Goal: Task Accomplishment & Management: Use online tool/utility

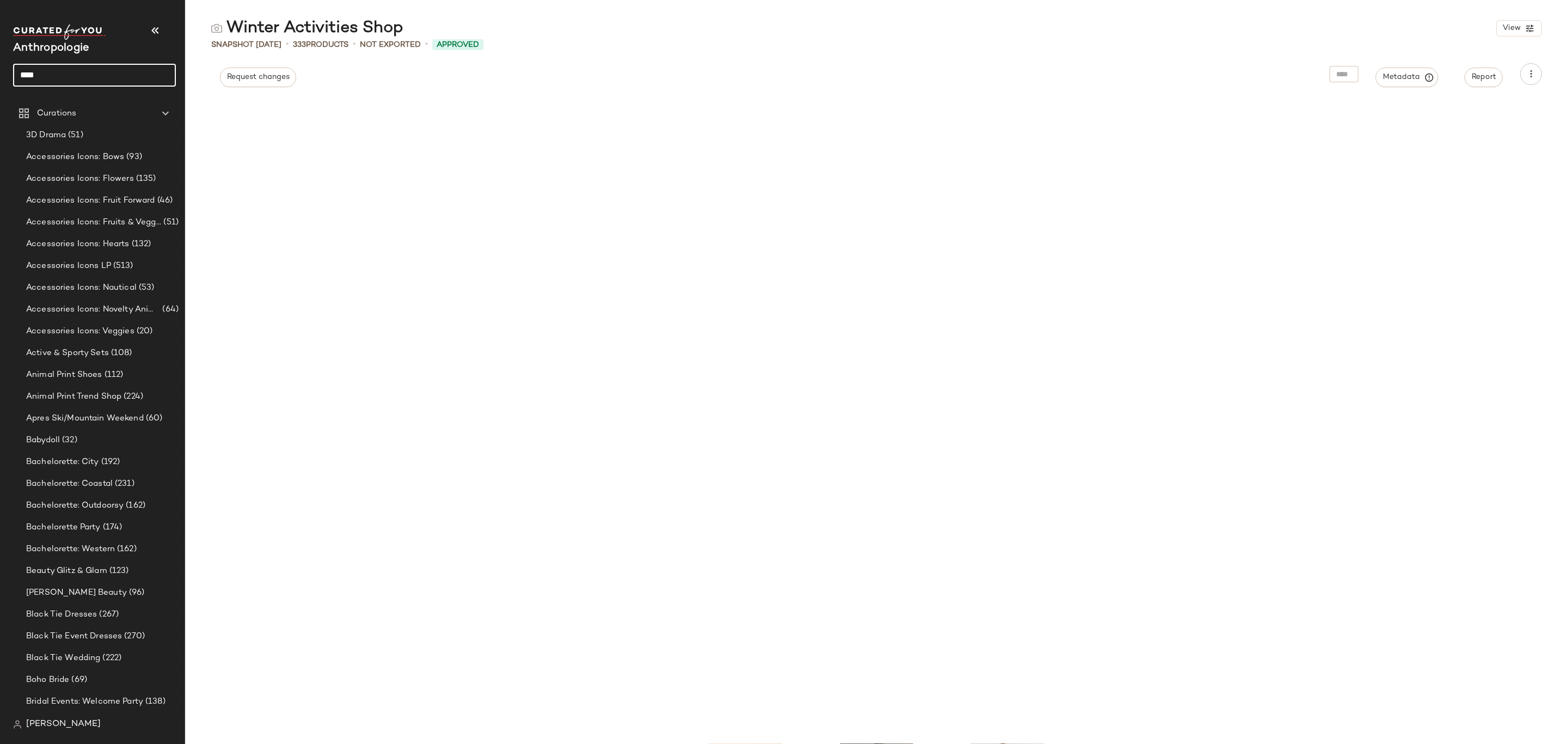
scroll to position [581, 0]
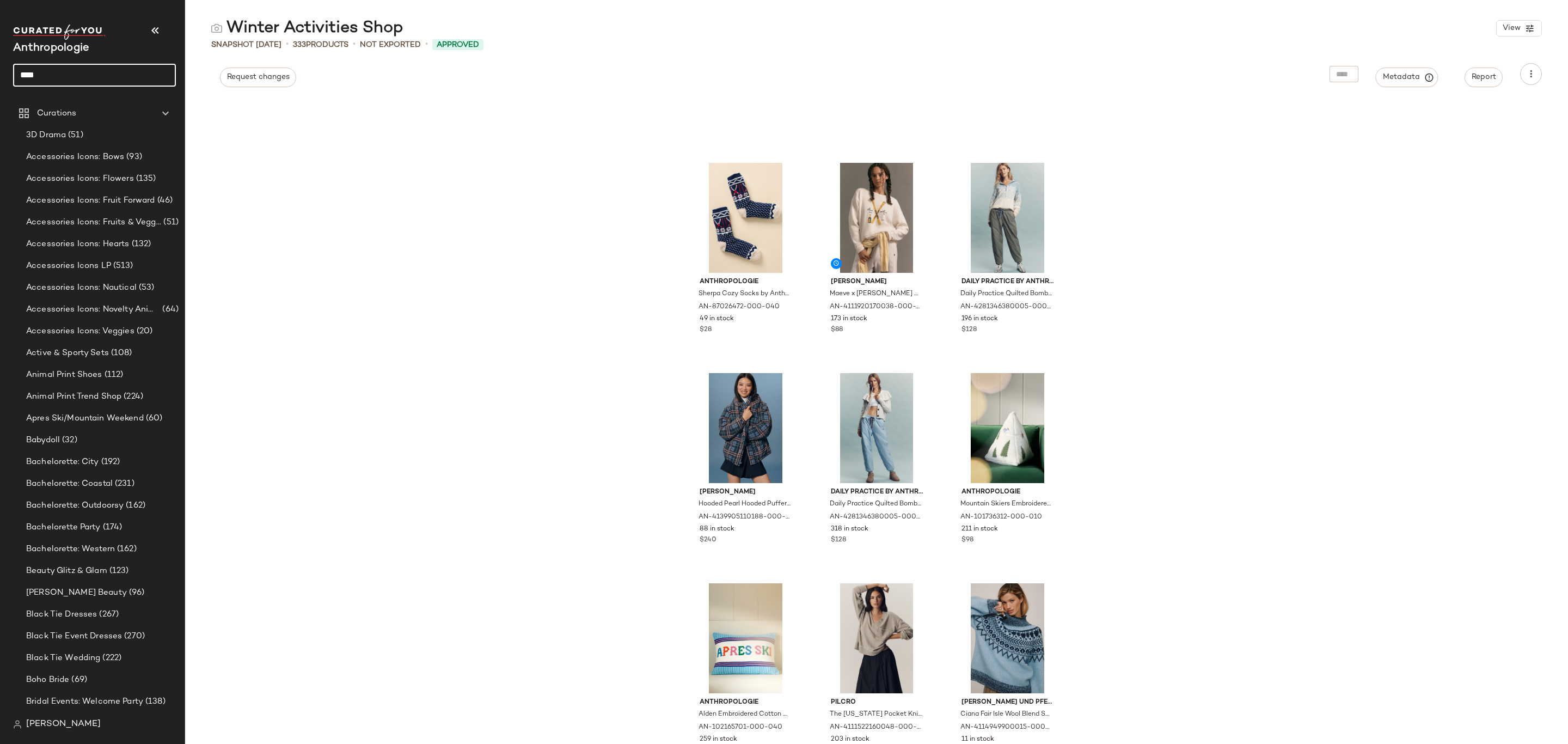
type input "*****"
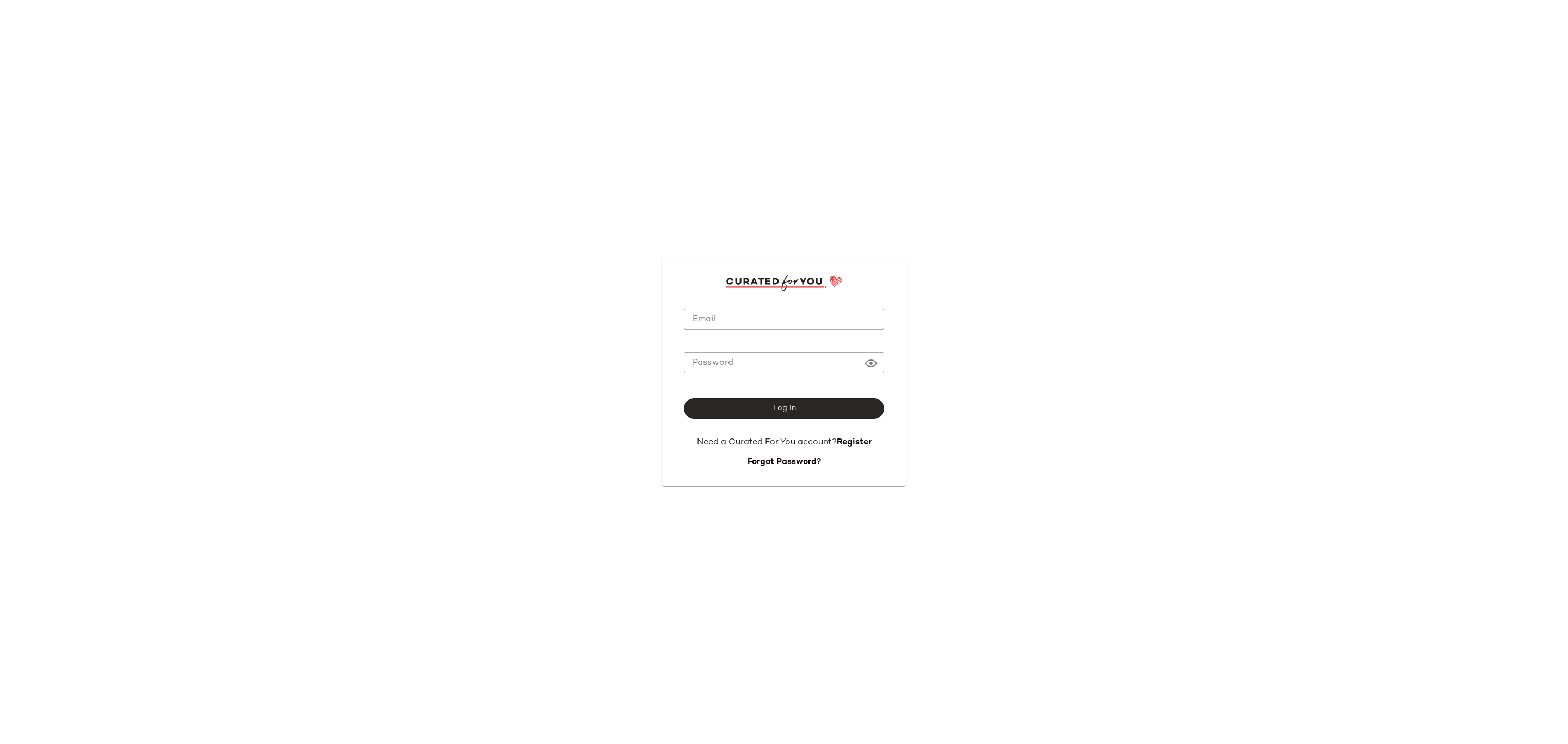
type input "**********"
click at [779, 408] on span "Log In" at bounding box center [784, 408] width 23 height 9
